Goal: Information Seeking & Learning: Learn about a topic

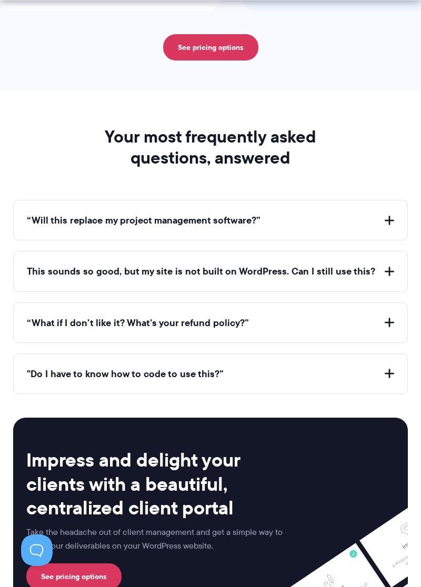
scroll to position [3752, 0]
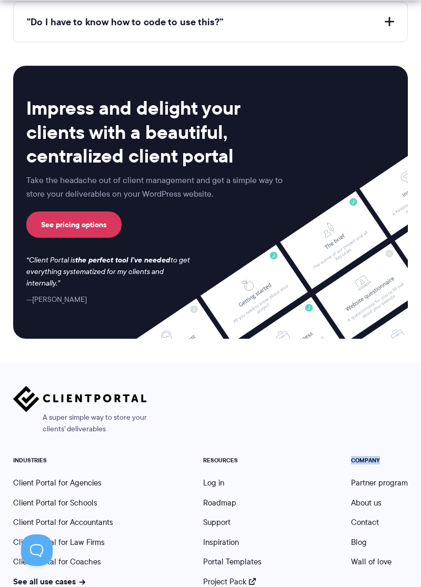
click at [300, 362] on div "A super simple way to store your clients' deliverables INDUSTRIES Client Portal…" at bounding box center [210, 486] width 421 height 248
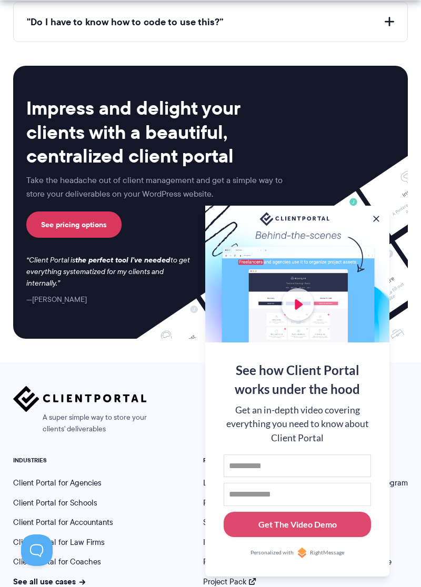
click at [303, 537] on button "Get The Video Demo" at bounding box center [296, 525] width 147 height 26
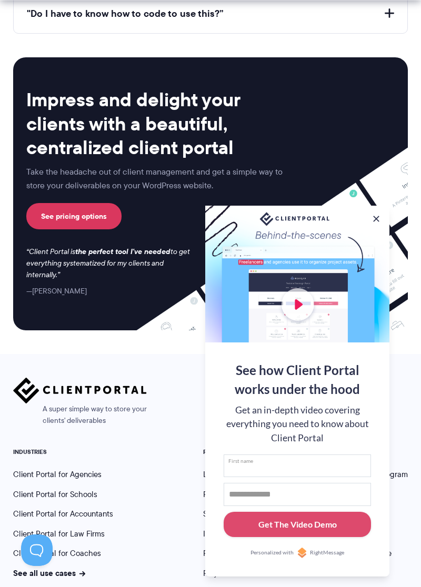
scroll to position [3773, 0]
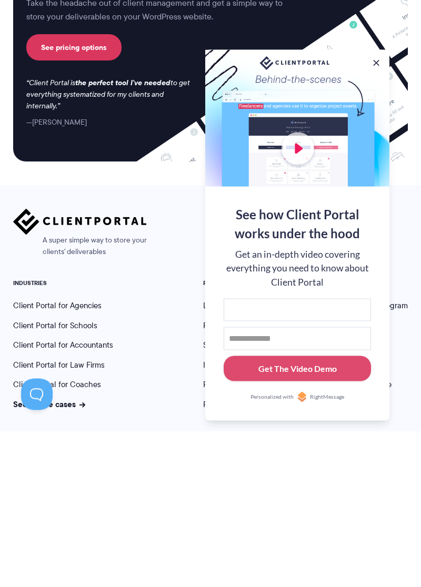
click at [371, 216] on button at bounding box center [376, 218] width 11 height 11
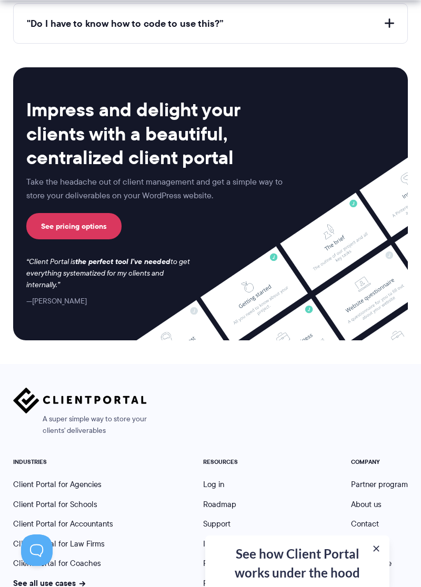
scroll to position [3752, 0]
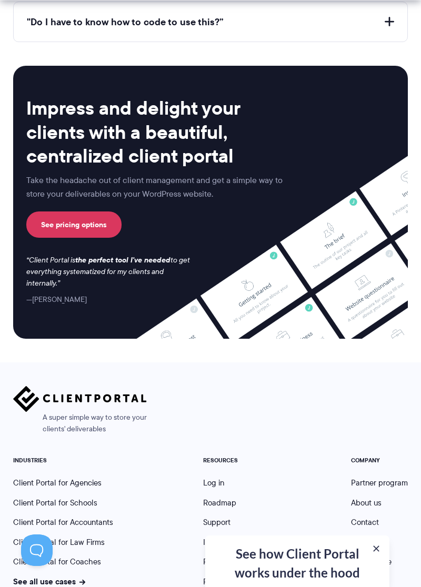
click at [368, 586] on div "See how Client Portal works under the hood Get an in-depth video covering every…" at bounding box center [297, 561] width 184 height 52
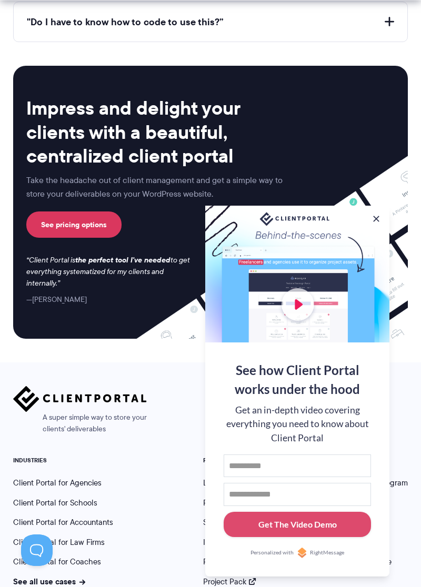
click at [368, 274] on div at bounding box center [297, 274] width 184 height 137
click at [386, 262] on div at bounding box center [297, 274] width 184 height 137
click at [375, 224] on button at bounding box center [376, 218] width 11 height 11
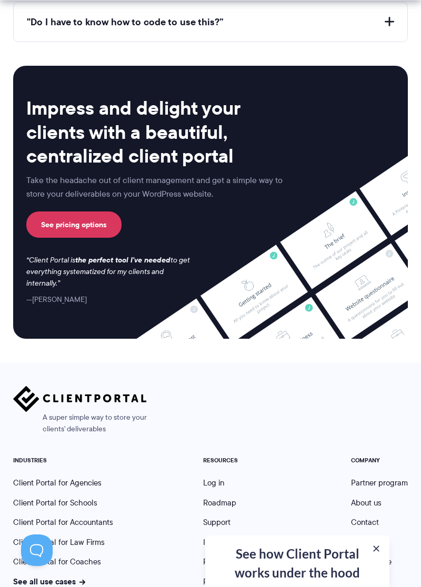
click at [75, 230] on link "See pricing options" at bounding box center [73, 224] width 95 height 26
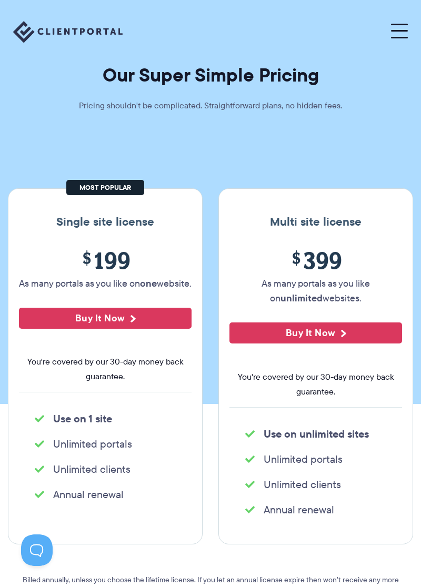
click at [404, 32] on button at bounding box center [399, 32] width 17 height 14
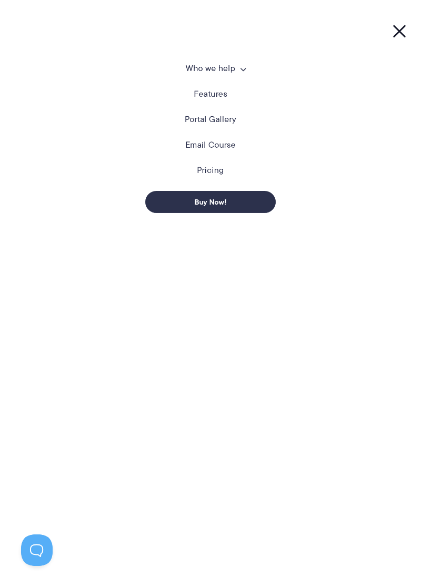
click at [242, 70] on span at bounding box center [242, 68] width 6 height 11
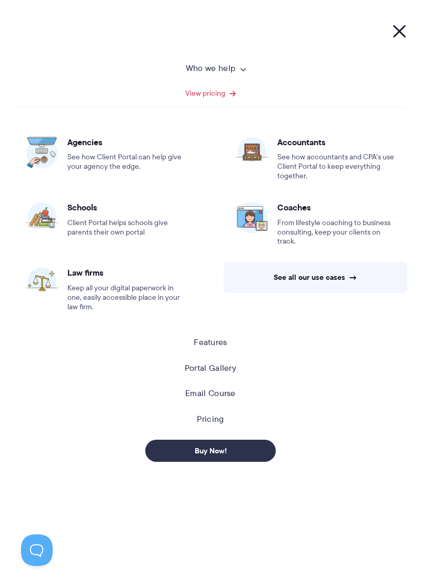
click at [242, 70] on span at bounding box center [242, 68] width 6 height 11
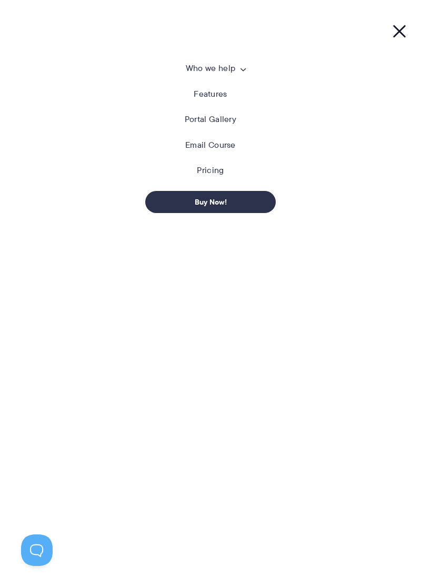
click at [217, 98] on link "Features" at bounding box center [209, 94] width 33 height 11
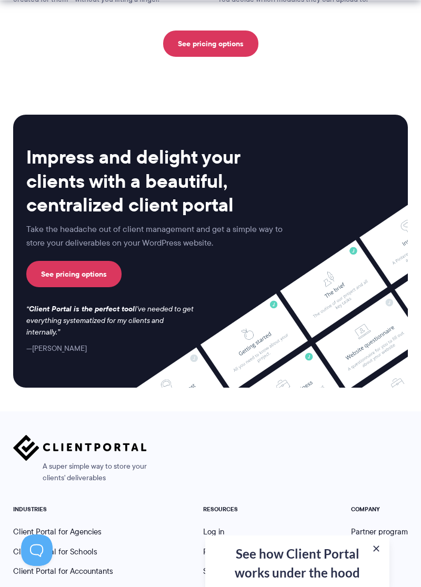
scroll to position [2771, 0]
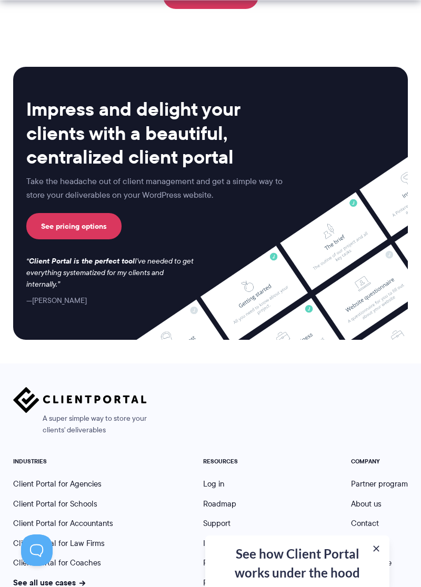
click at [235, 498] on link "Roadmap" at bounding box center [219, 504] width 33 height 12
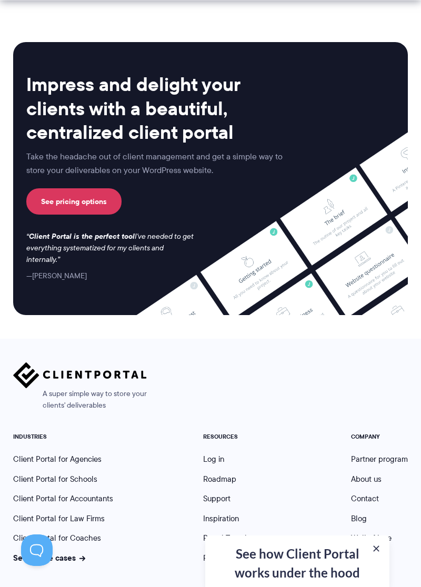
scroll to position [2816, 0]
